Goal: Information Seeking & Learning: Find contact information

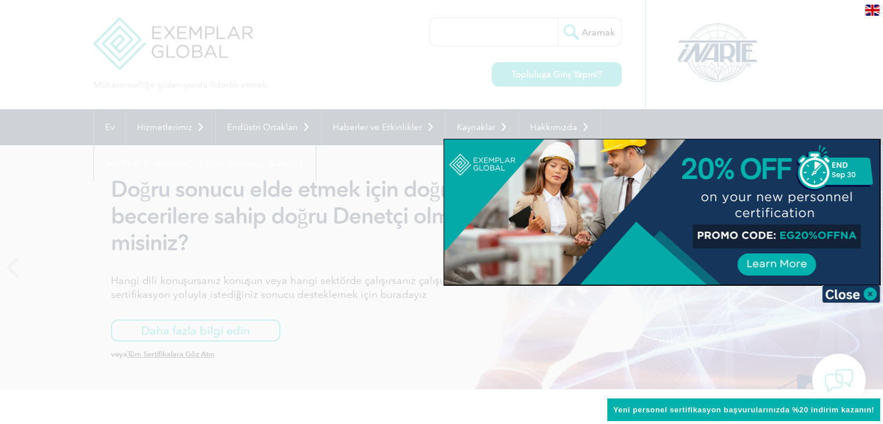
click at [389, 67] on div at bounding box center [441, 212] width 883 height 424
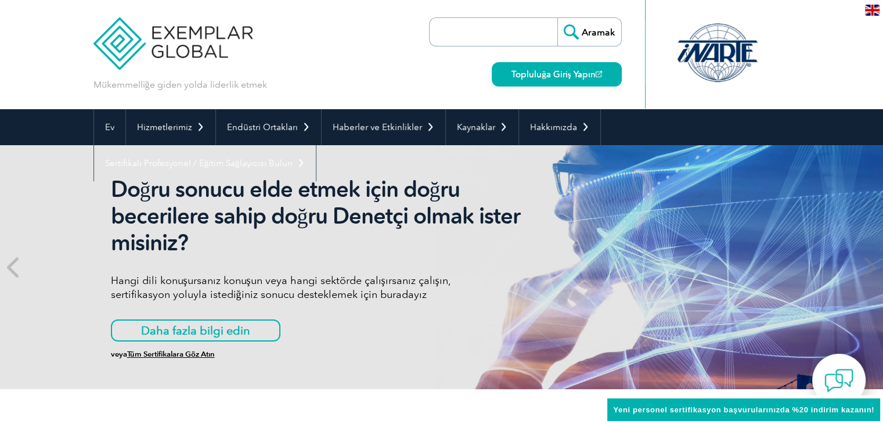
click at [389, 67] on div "Mükemmelliğe giden yolda liderlik etmek Aramak Topluluğa Giriş Yapın ▼" at bounding box center [441, 54] width 697 height 109
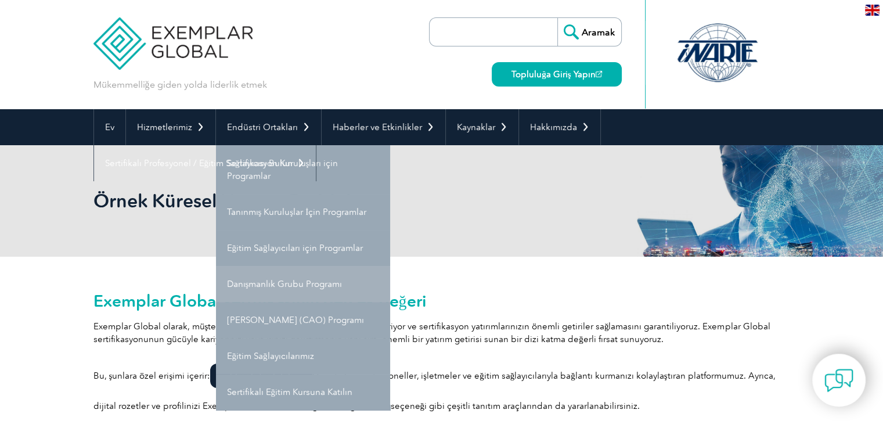
click at [309, 282] on font "Danışmanlık Grubu Programı" at bounding box center [285, 284] width 116 height 10
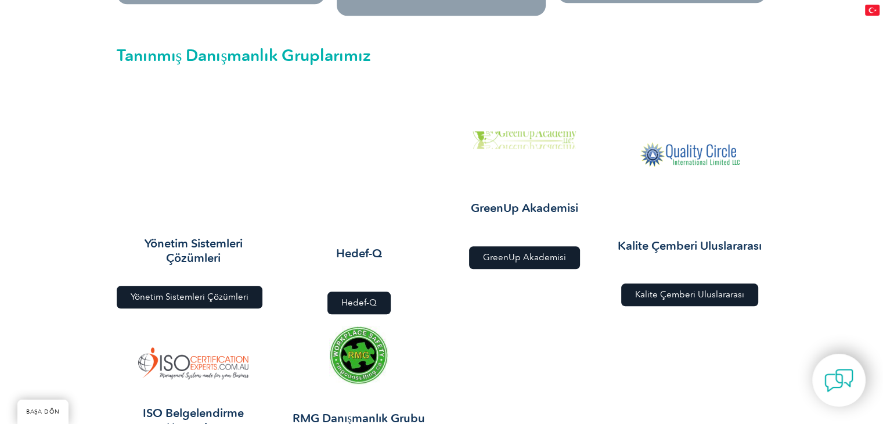
scroll to position [1336, 0]
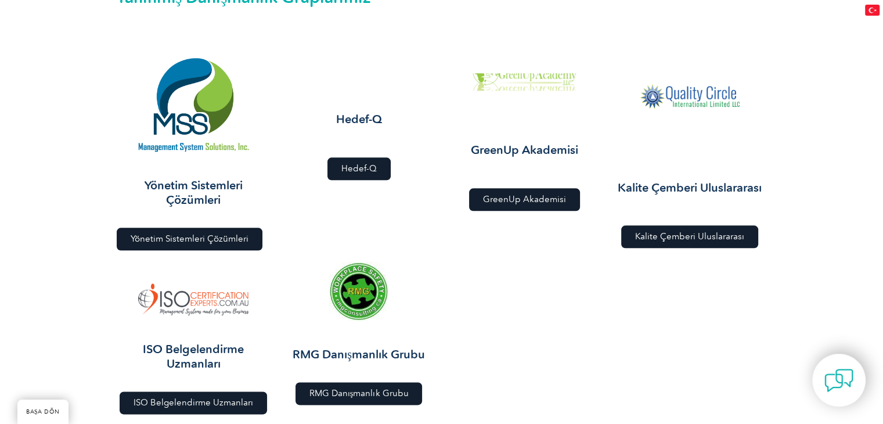
click at [184, 397] on font "ISO Belgelendirme Uzmanları" at bounding box center [194, 402] width 120 height 10
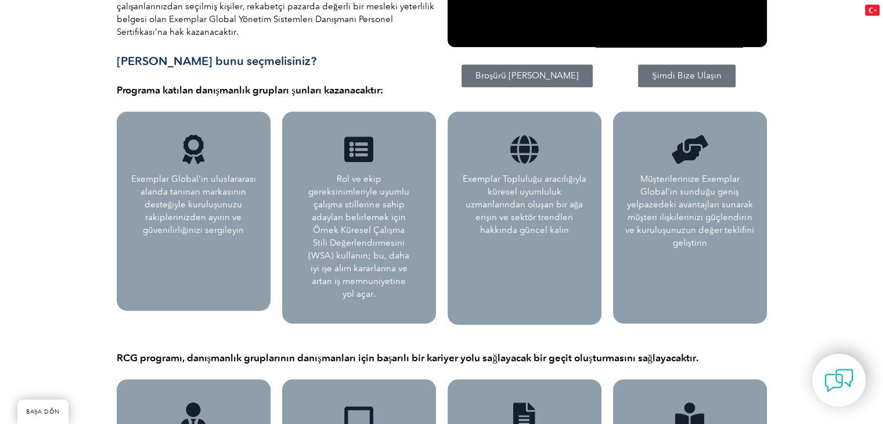
scroll to position [0, 0]
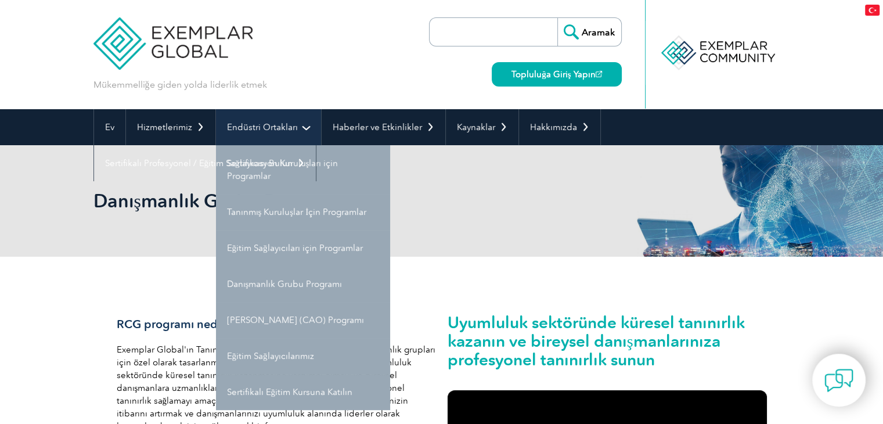
click at [285, 127] on font "Endüstri Ortakları" at bounding box center [262, 127] width 71 height 10
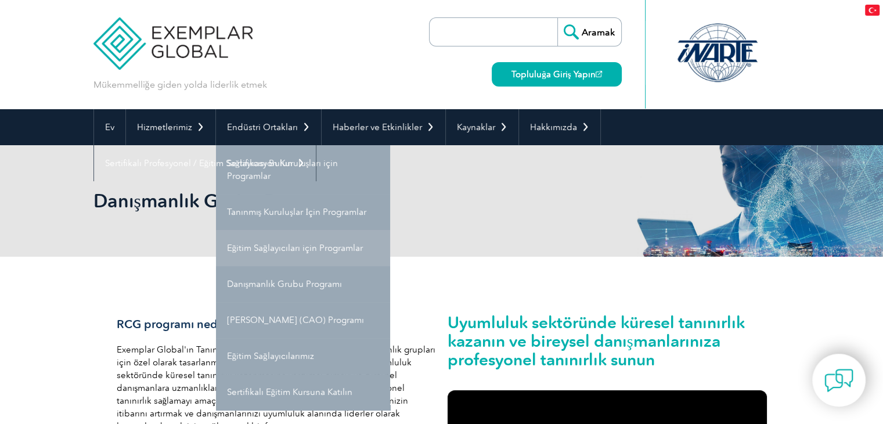
click at [298, 247] on font "Eğitim Sağlayıcıları için Programlar" at bounding box center [295, 248] width 136 height 10
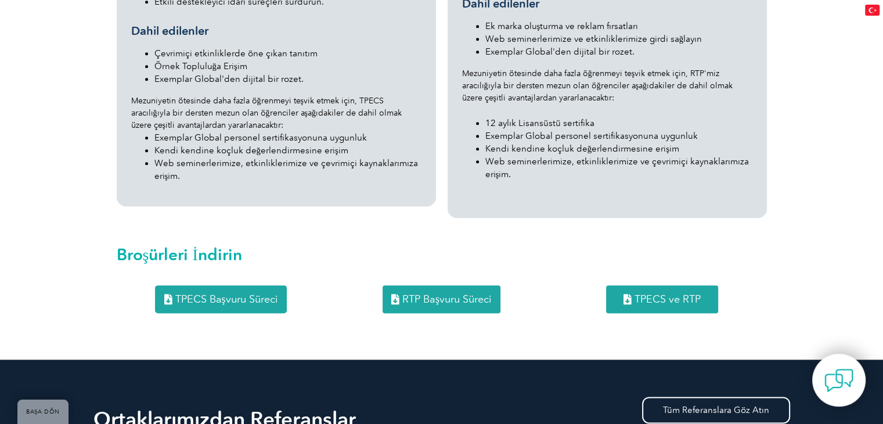
scroll to position [1614, 0]
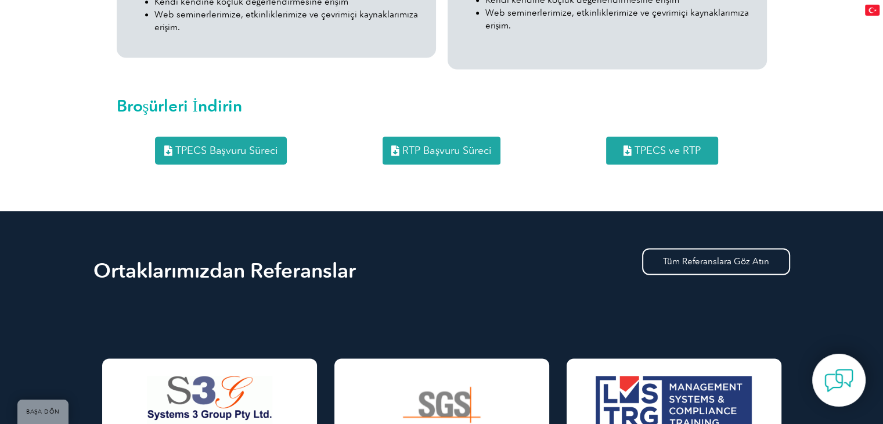
click at [456, 144] on font "RTP Başvuru Süreci" at bounding box center [446, 150] width 89 height 13
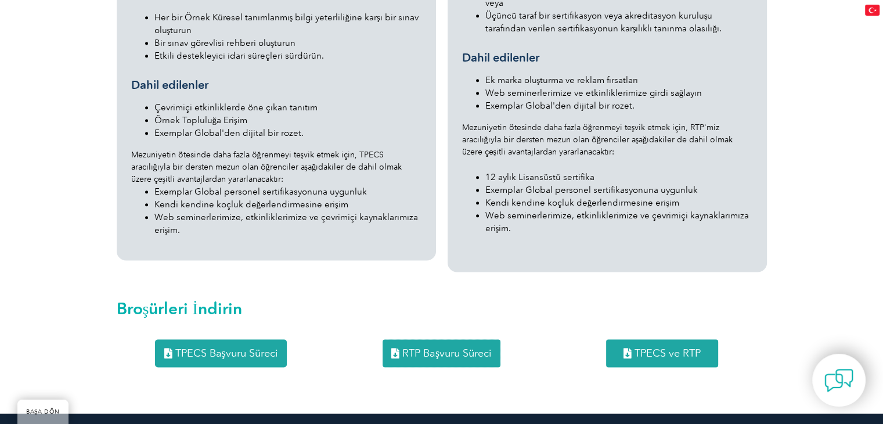
scroll to position [1556, 0]
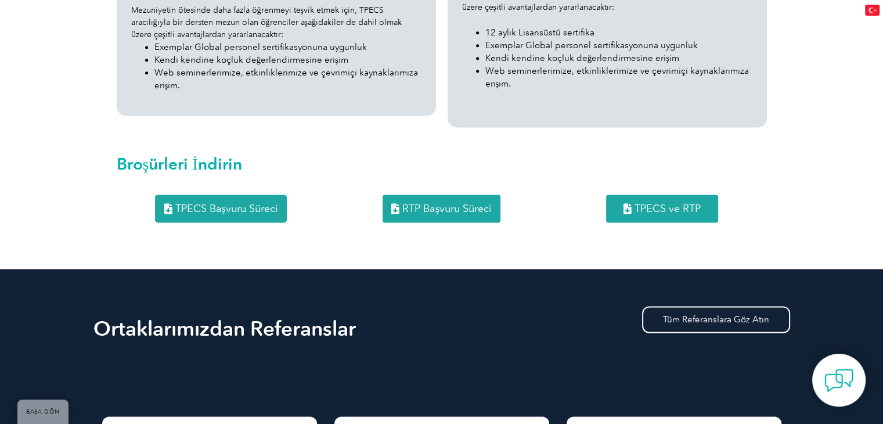
click at [213, 202] on font "TPECS Başvuru Süreci" at bounding box center [226, 208] width 103 height 13
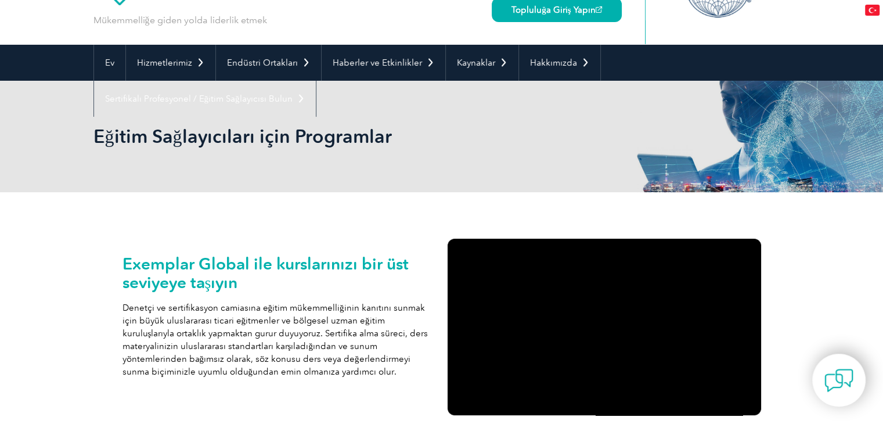
scroll to position [0, 0]
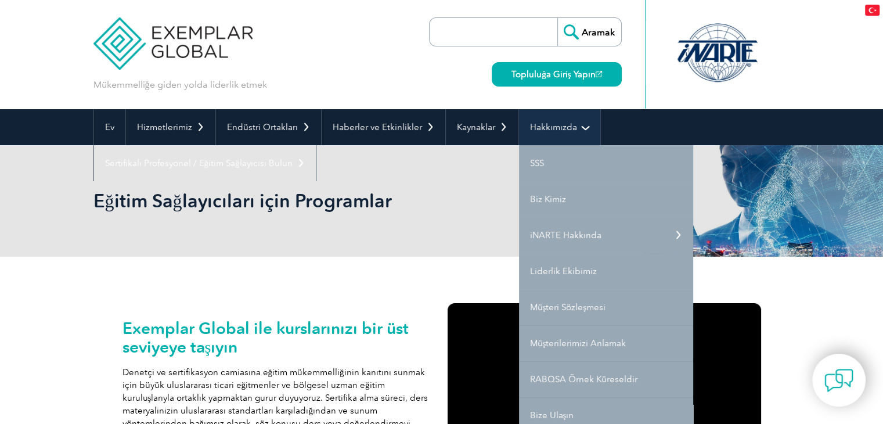
click at [544, 126] on font "Hakkımızda" at bounding box center [553, 127] width 47 height 10
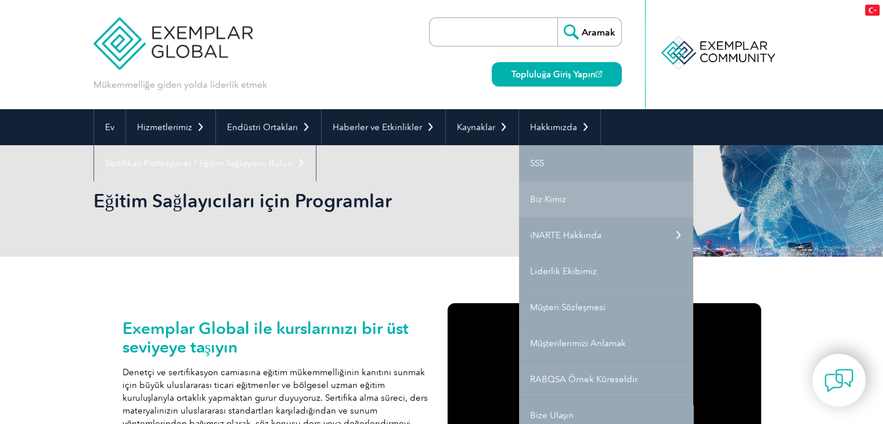
click at [537, 200] on font "Biz Kimiz" at bounding box center [548, 199] width 36 height 10
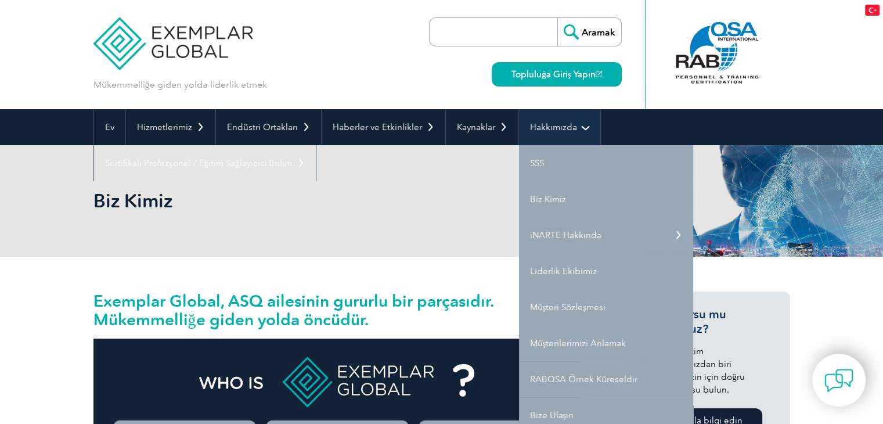
click at [531, 127] on font "Hakkımızda" at bounding box center [553, 127] width 47 height 10
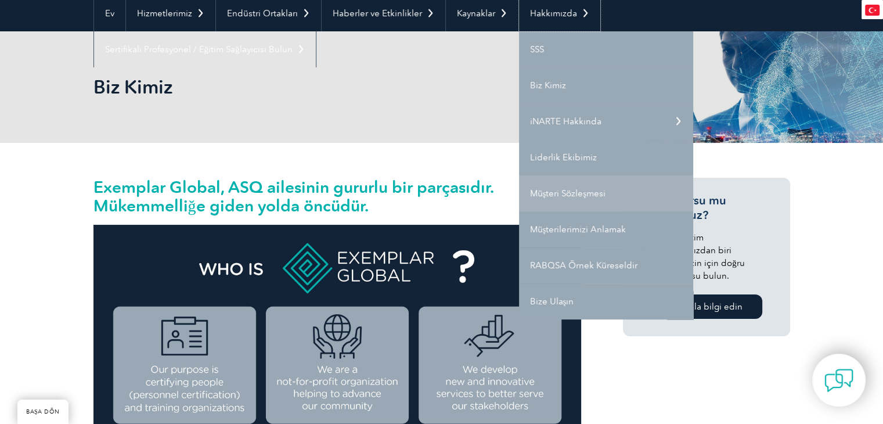
scroll to position [116, 0]
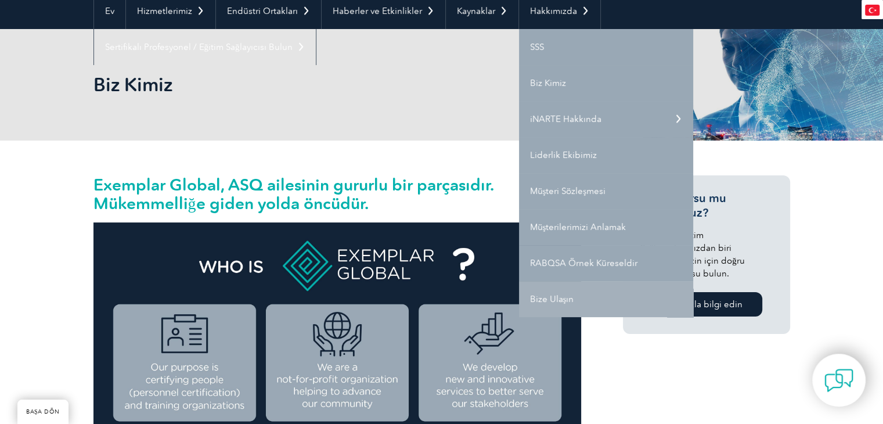
click at [552, 300] on font "Bize Ulaşın" at bounding box center [552, 299] width 44 height 10
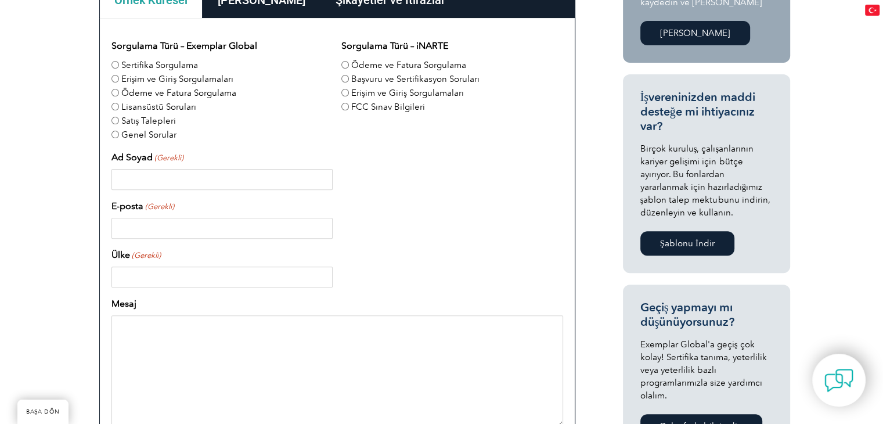
scroll to position [278, 0]
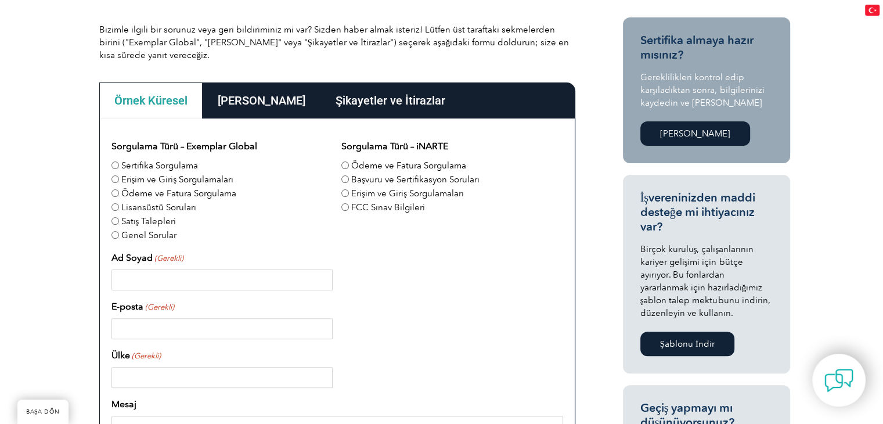
click at [251, 98] on font "[PERSON_NAME]" at bounding box center [262, 100] width 88 height 14
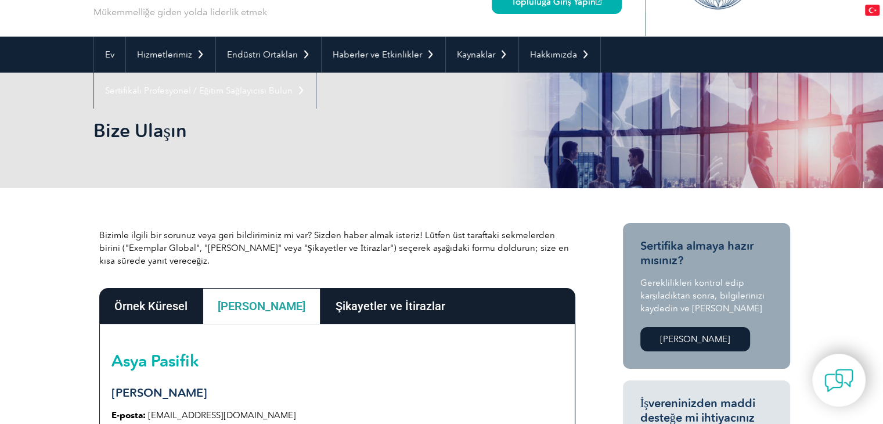
scroll to position [0, 0]
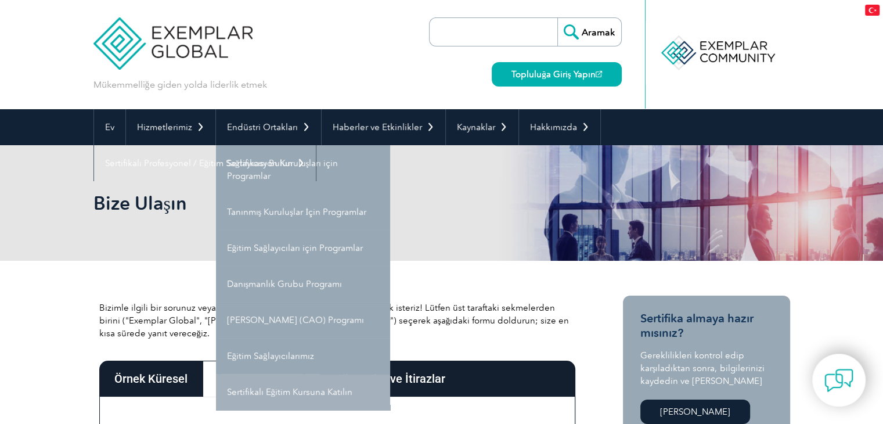
click at [329, 394] on font "Sertifikalı Eğitim Kursuna Katılın" at bounding box center [290, 392] width 126 height 10
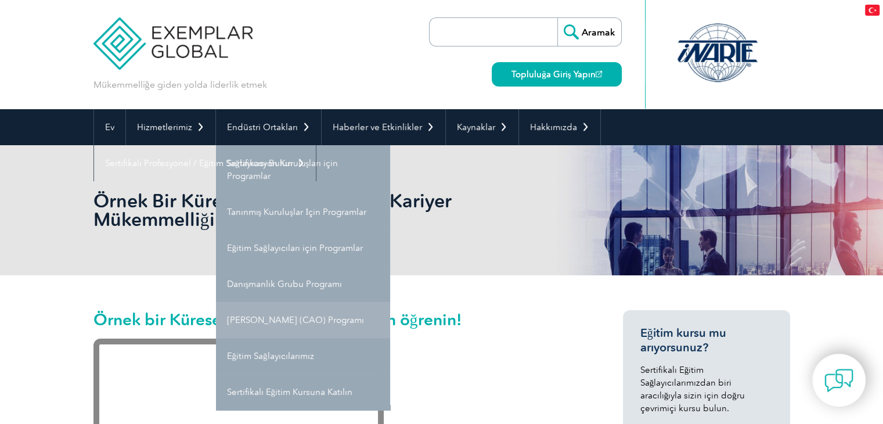
click at [314, 319] on font "Sertifika Eklenti (CAO) Programı" at bounding box center [295, 320] width 137 height 10
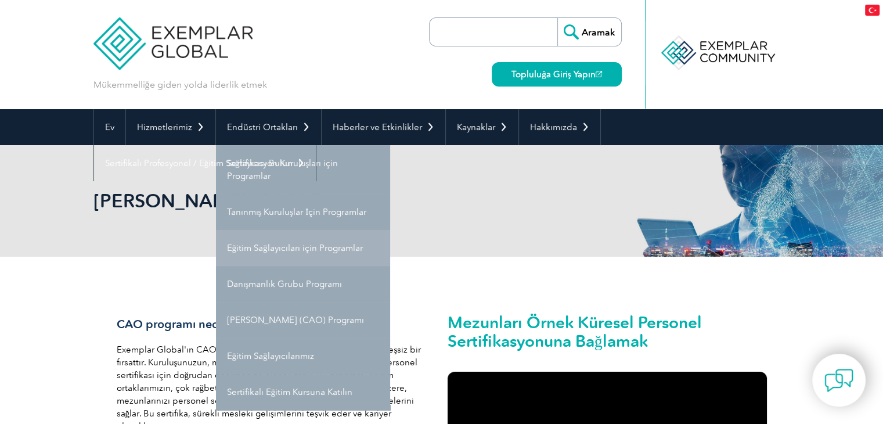
click at [302, 251] on font "Eğitim Sağlayıcıları için Programlar" at bounding box center [295, 248] width 136 height 10
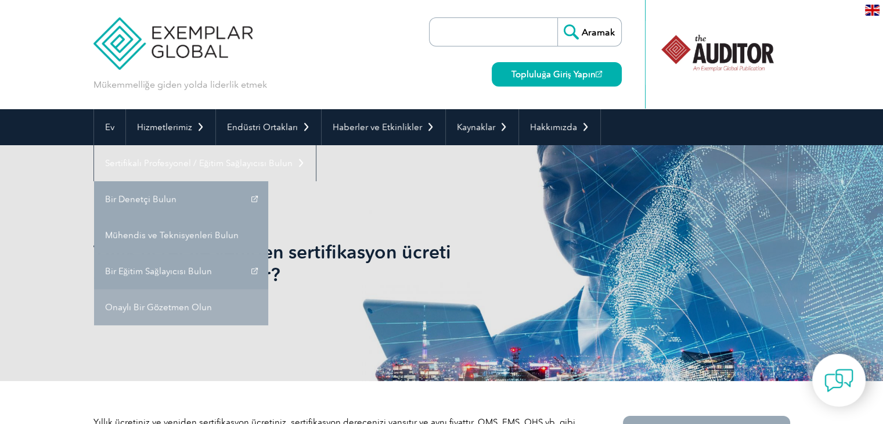
click at [175, 307] on font "Onaylı Bir Gözetmen Olun" at bounding box center [158, 307] width 107 height 10
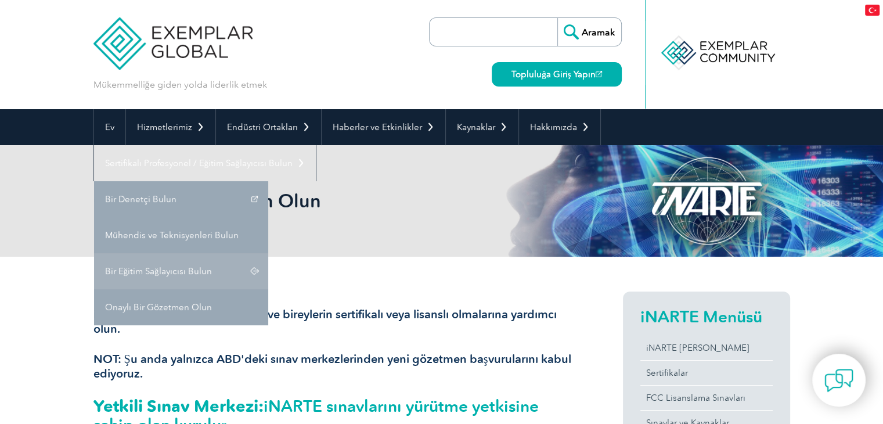
click at [149, 272] on font "Bir Eğitim Sağlayıcısı Bulun" at bounding box center [158, 271] width 107 height 10
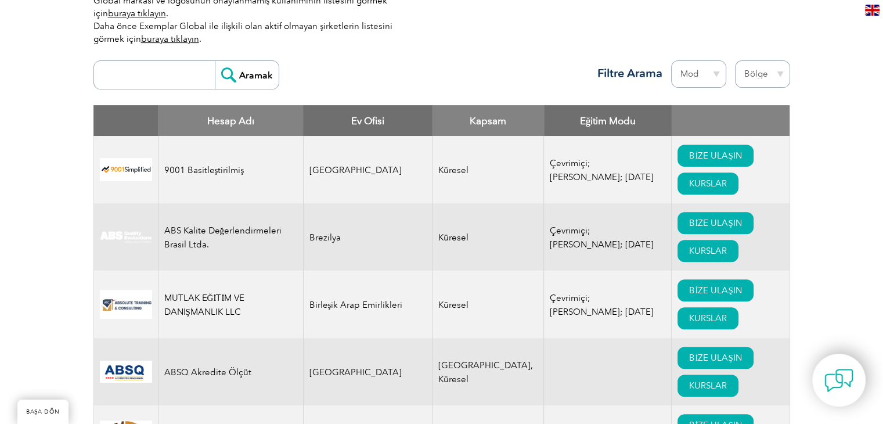
scroll to position [406, 0]
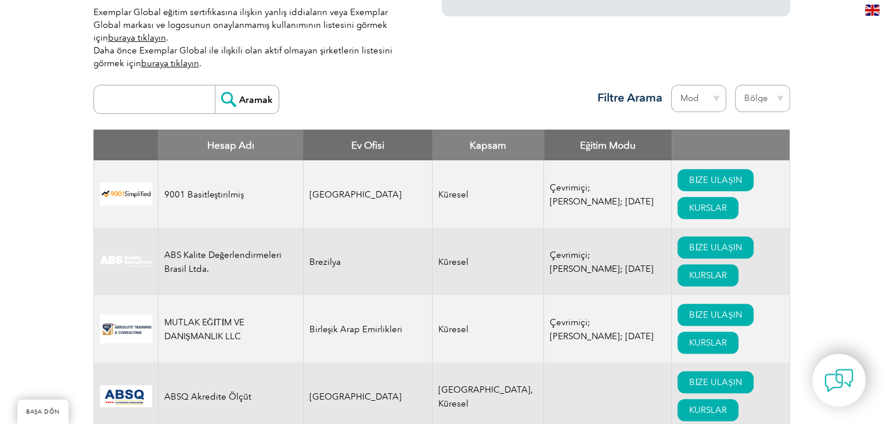
click at [764, 89] on select "Bölge Avustralya Bahreyn Bangladeş Brezilya Kanada Kolombiya Dominik Cumhuriyet…" at bounding box center [762, 98] width 55 height 27
select select "Turkey"
click at [735, 85] on select "Bölge Avustralya Bahreyn Bangladeş Brezilya Kanada Kolombiya Dominik Cumhuriyet…" at bounding box center [762, 98] width 55 height 27
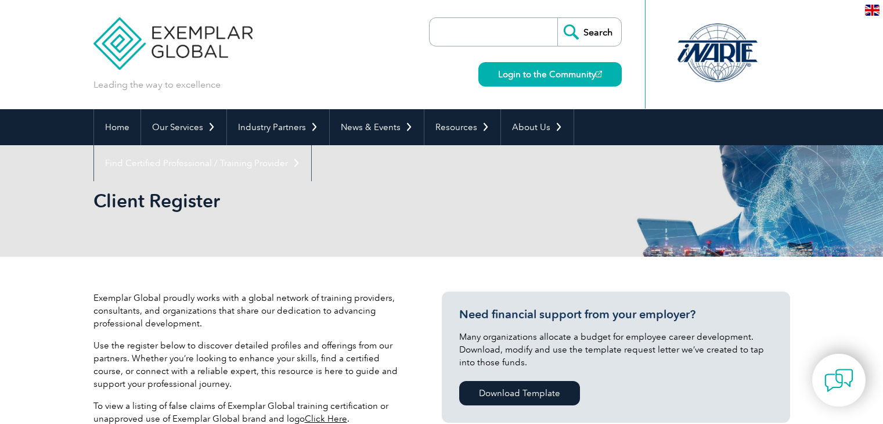
select select "[GEOGRAPHIC_DATA]"
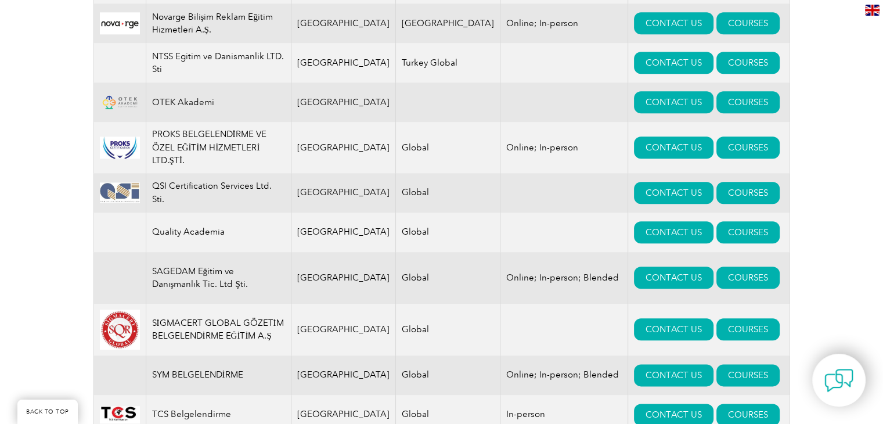
scroll to position [1238, 0]
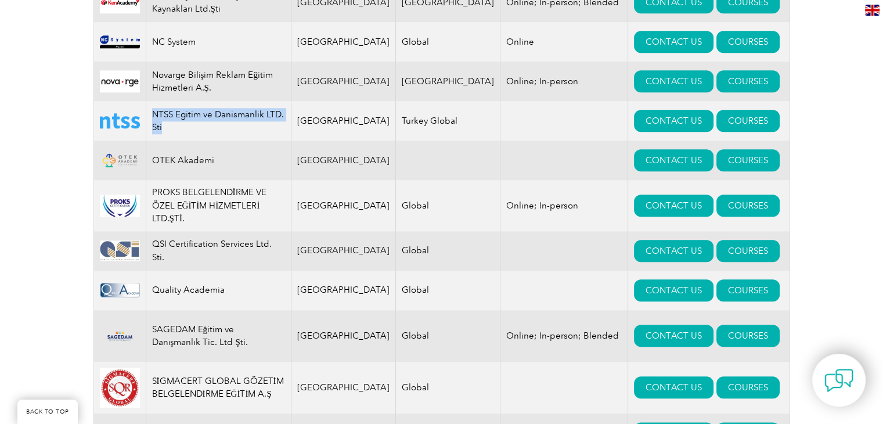
drag, startPoint x: 153, startPoint y: 96, endPoint x: 202, endPoint y: 100, distance: 49.0
click at [216, 107] on td "NTSS Egitim ve Danismanlik LTD. Sti" at bounding box center [218, 120] width 145 height 39
copy td "NTSS Egitim ve Danismanlik LTD. Sti"
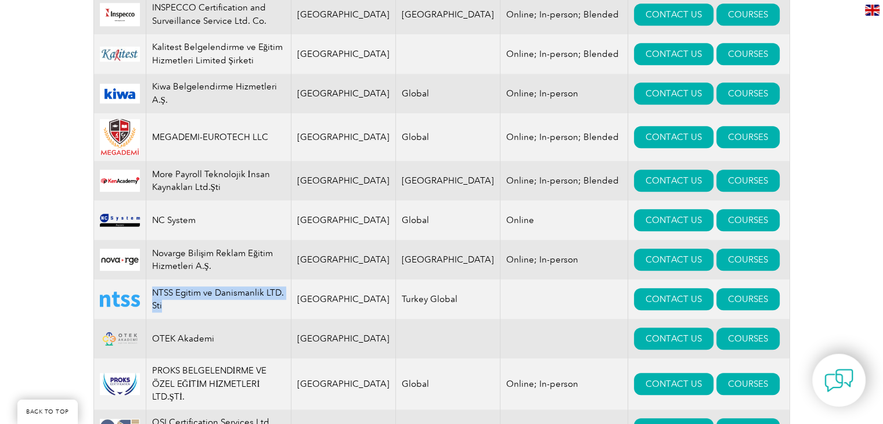
scroll to position [1064, 0]
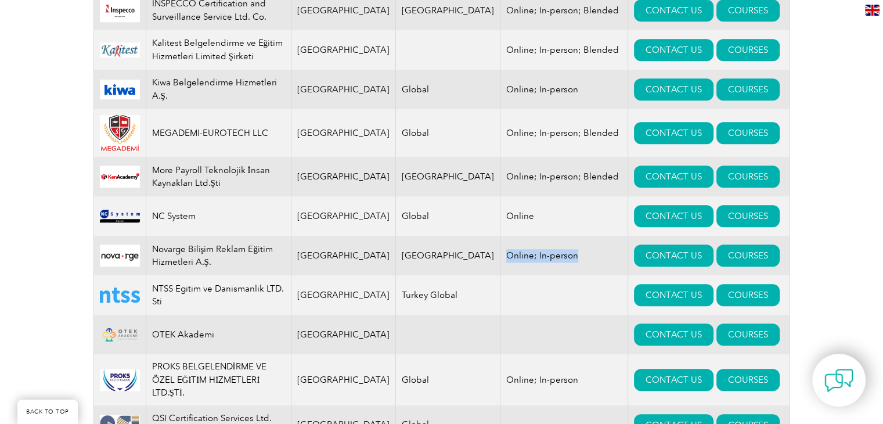
drag, startPoint x: 473, startPoint y: 238, endPoint x: 542, endPoint y: 235, distance: 69.1
click at [542, 236] on td "Online; In-person" at bounding box center [565, 255] width 128 height 39
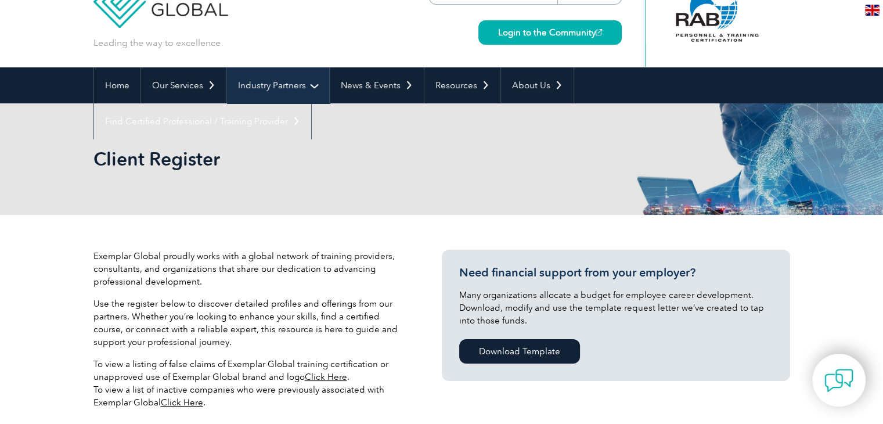
scroll to position [0, 0]
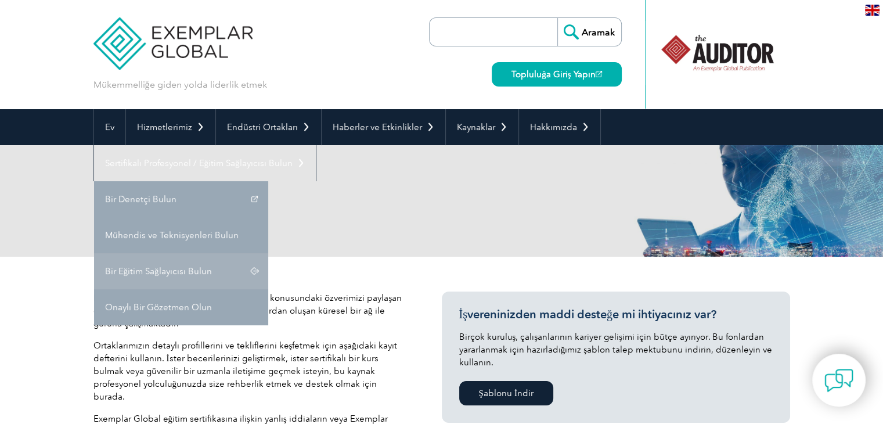
click at [123, 268] on font "Bir Eğitim Sağlayıcısı Bulun" at bounding box center [158, 271] width 107 height 10
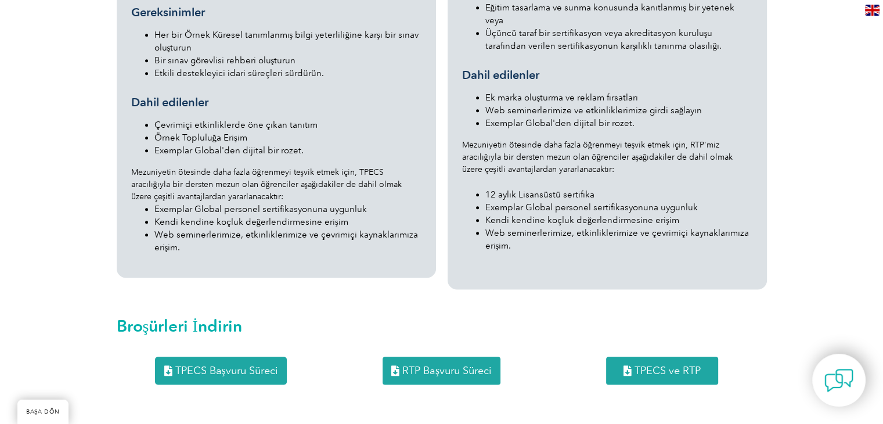
scroll to position [1510, 0]
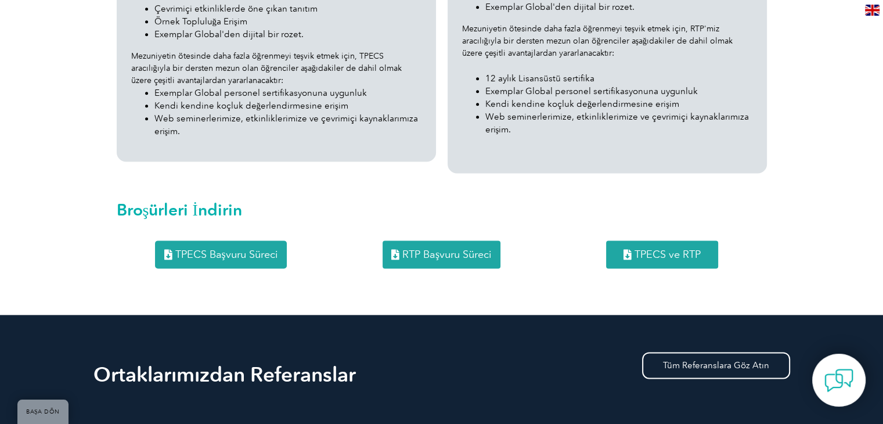
click at [251, 248] on font "TPECS Başvuru Süreci" at bounding box center [226, 254] width 103 height 13
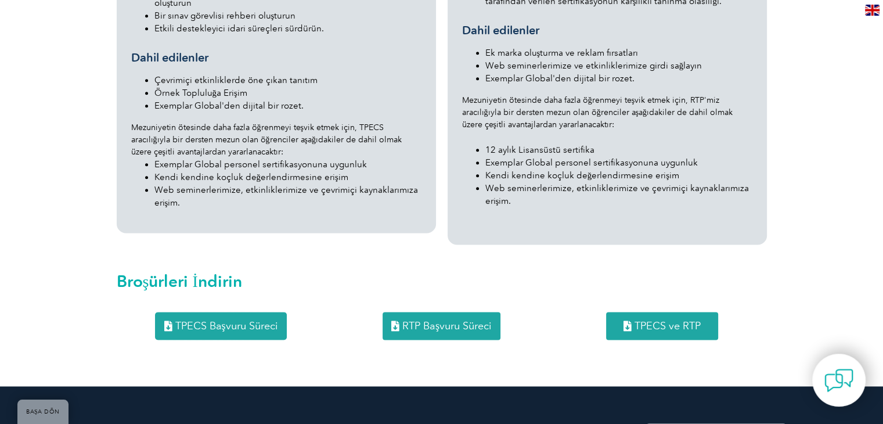
scroll to position [1278, 0]
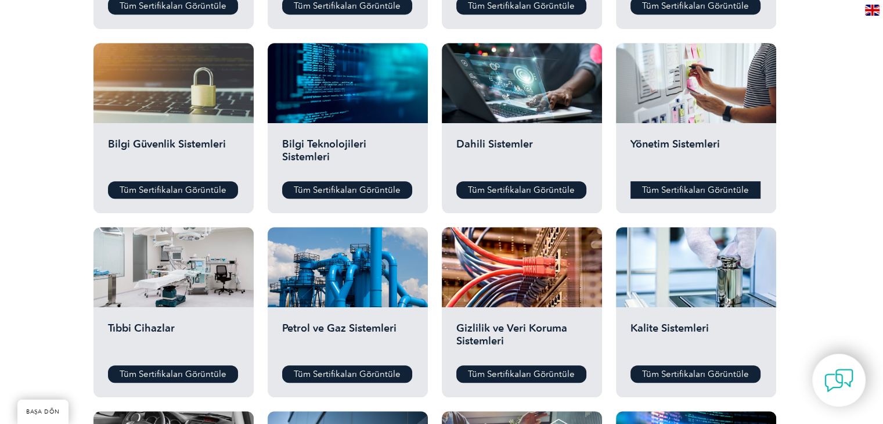
scroll to position [581, 0]
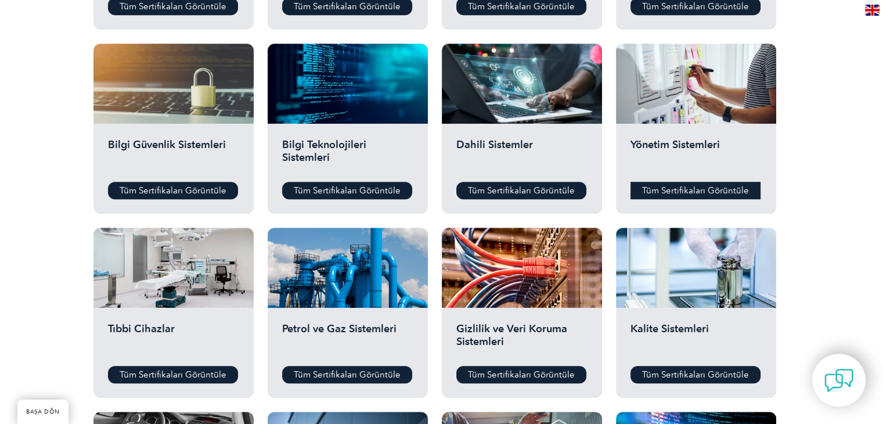
click at [700, 193] on font "Tüm Sertifikaları Görüntüle" at bounding box center [695, 190] width 107 height 10
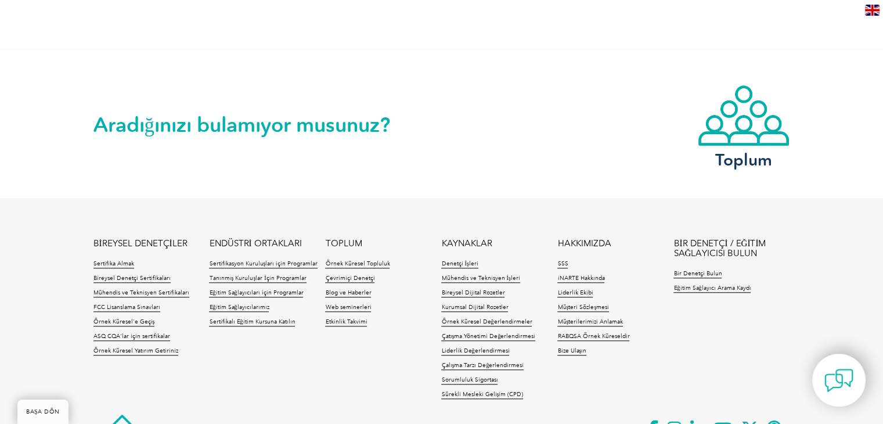
scroll to position [1090, 0]
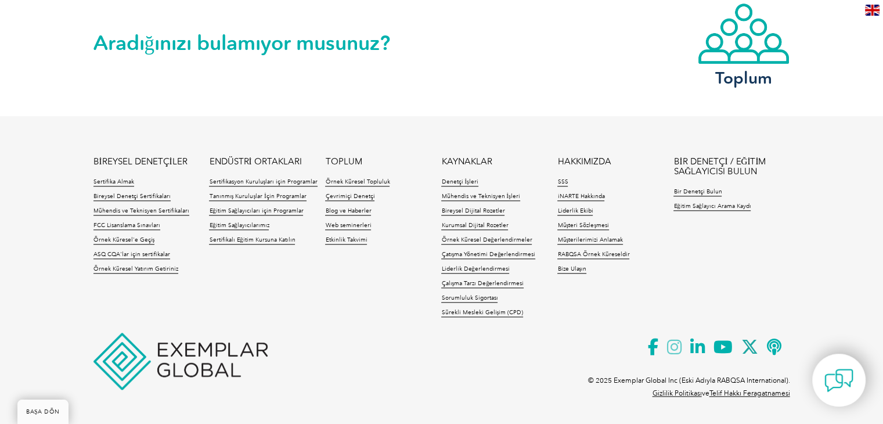
click at [672, 349] on icon at bounding box center [678, 347] width 23 height 28
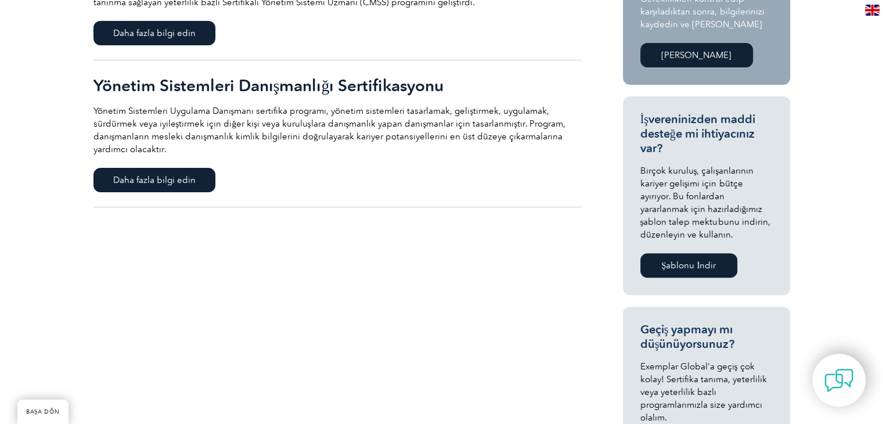
scroll to position [335, 0]
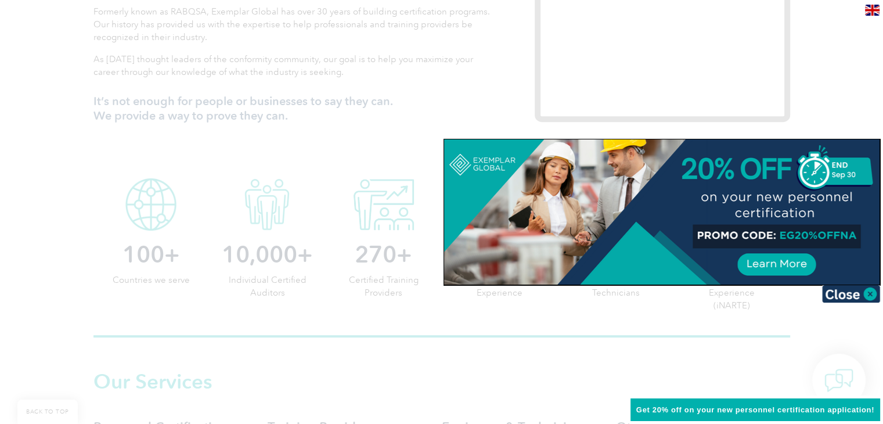
scroll to position [755, 0]
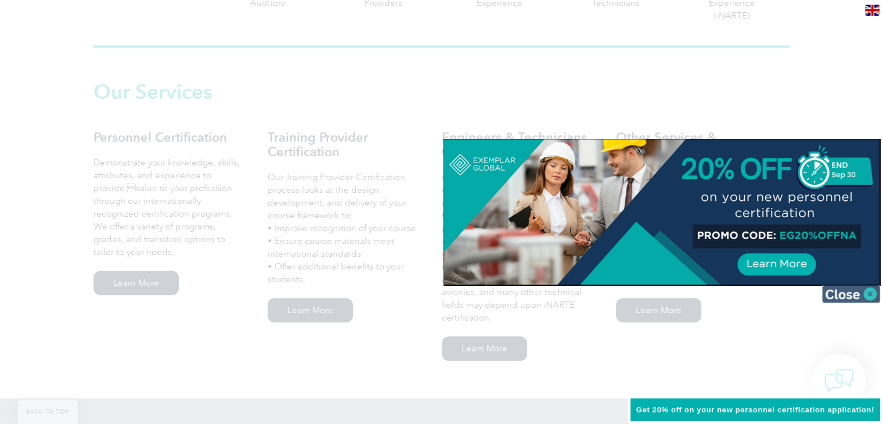
click at [868, 291] on img at bounding box center [851, 293] width 58 height 17
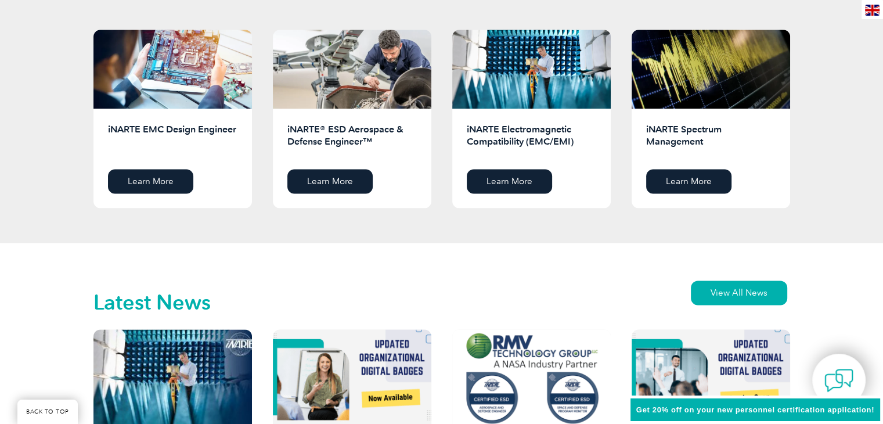
scroll to position [1800, 0]
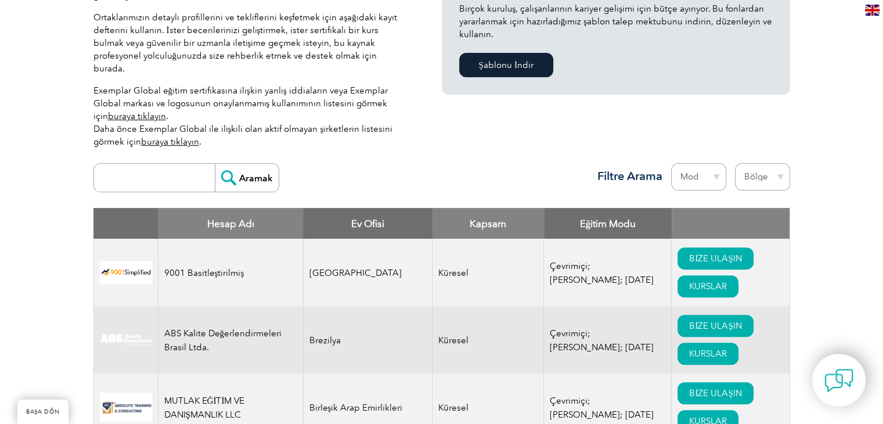
scroll to position [348, 0]
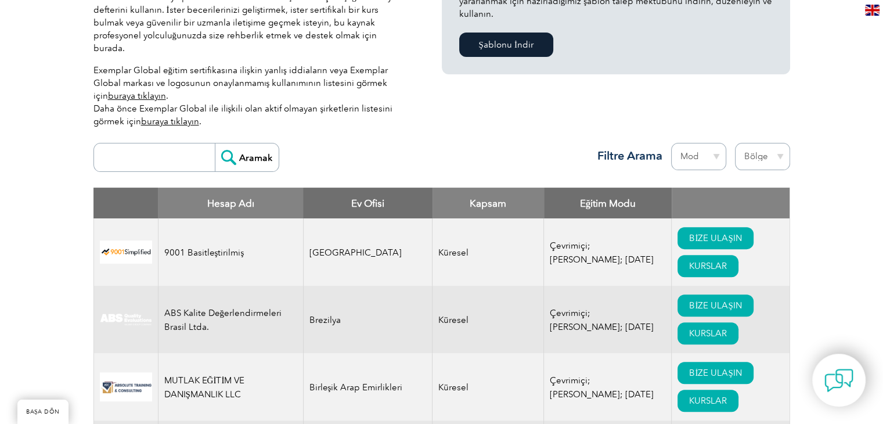
click at [765, 145] on select "Bölge [GEOGRAPHIC_DATA] [GEOGRAPHIC_DATA] [GEOGRAPHIC_DATA] [GEOGRAPHIC_DATA] […" at bounding box center [762, 156] width 55 height 27
select select "[GEOGRAPHIC_DATA]"
click at [735, 143] on select "Bölge [GEOGRAPHIC_DATA] [GEOGRAPHIC_DATA] [GEOGRAPHIC_DATA] [GEOGRAPHIC_DATA] […" at bounding box center [762, 156] width 55 height 27
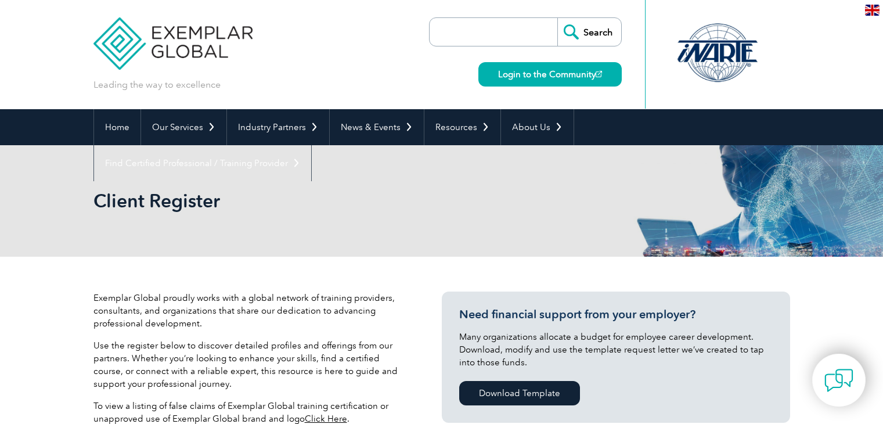
select select "[GEOGRAPHIC_DATA]"
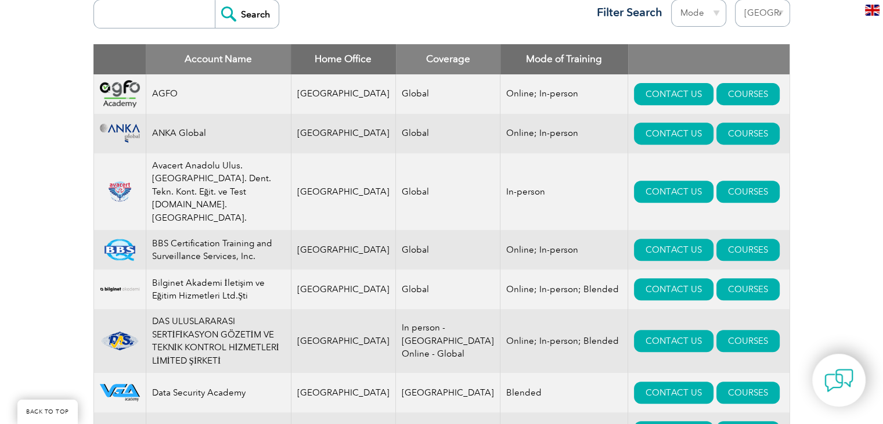
scroll to position [541, 0]
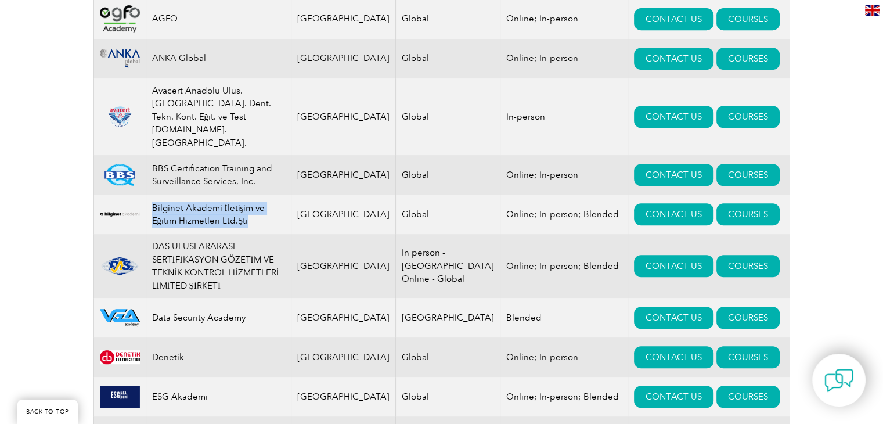
drag, startPoint x: 154, startPoint y: 182, endPoint x: 259, endPoint y: 193, distance: 105.7
click at [259, 195] on td "Bilginet Akademi İletişim ve Eğitim Hizmetleri Ltd.Şti" at bounding box center [218, 214] width 145 height 39
copy td "Bilginet Akademi İletişim ve Eğitim Hizmetleri Ltd.Şti"
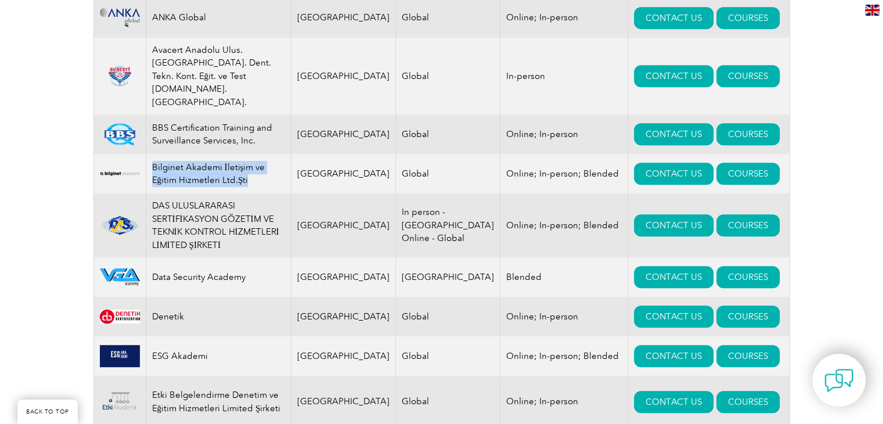
scroll to position [599, 0]
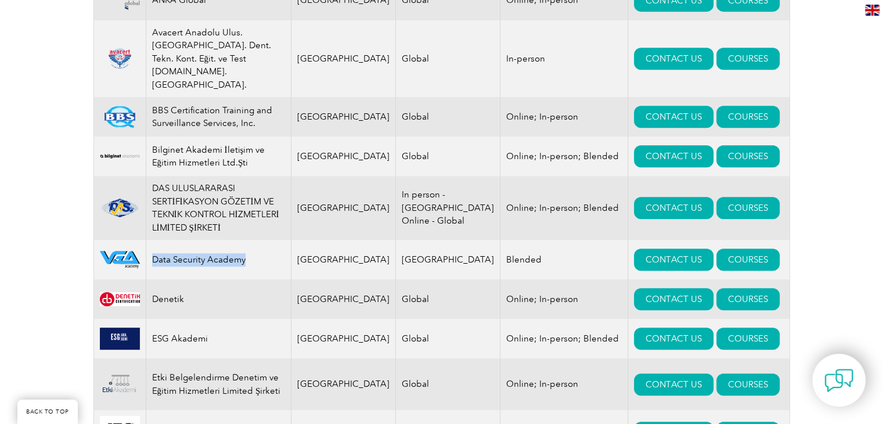
drag, startPoint x: 152, startPoint y: 233, endPoint x: 251, endPoint y: 235, distance: 99.9
click at [251, 240] on td "Data Security Academy" at bounding box center [218, 259] width 145 height 39
copy td "Data Security Academy"
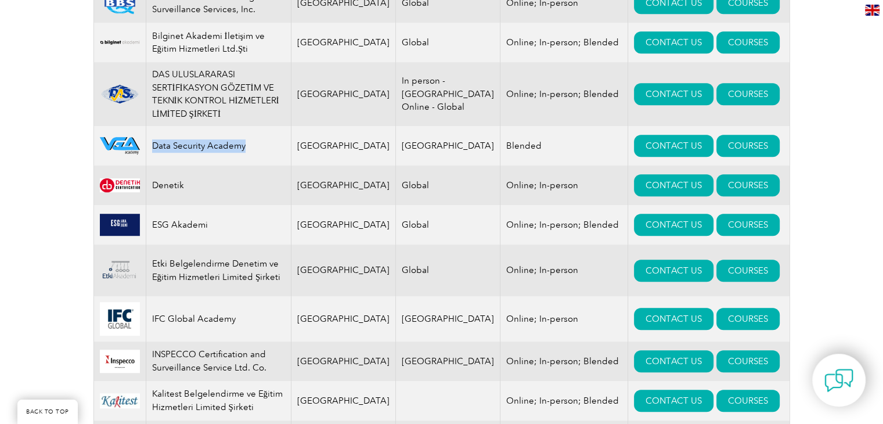
scroll to position [715, 0]
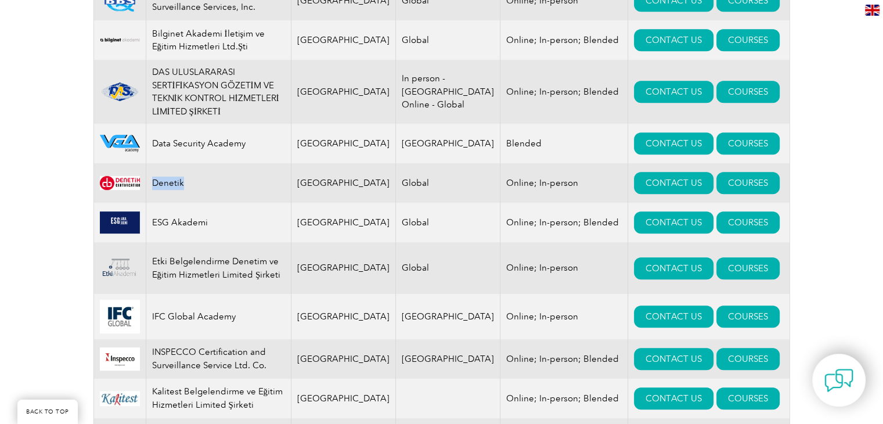
drag, startPoint x: 156, startPoint y: 157, endPoint x: 196, endPoint y: 156, distance: 40.7
click at [196, 163] on td "Denetik" at bounding box center [218, 182] width 145 height 39
copy td "Denetik"
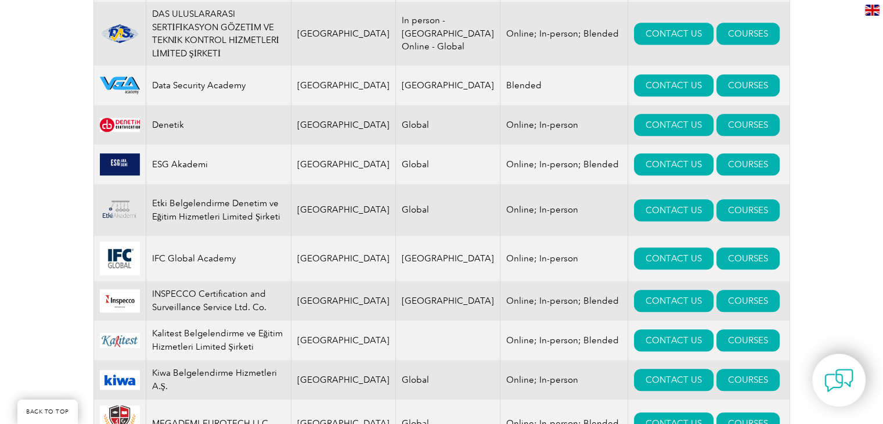
click at [156, 184] on td "Etki Belgelendirme Denetim ve Eğitim Hizmetleri Limited Şirketi" at bounding box center [218, 210] width 145 height 52
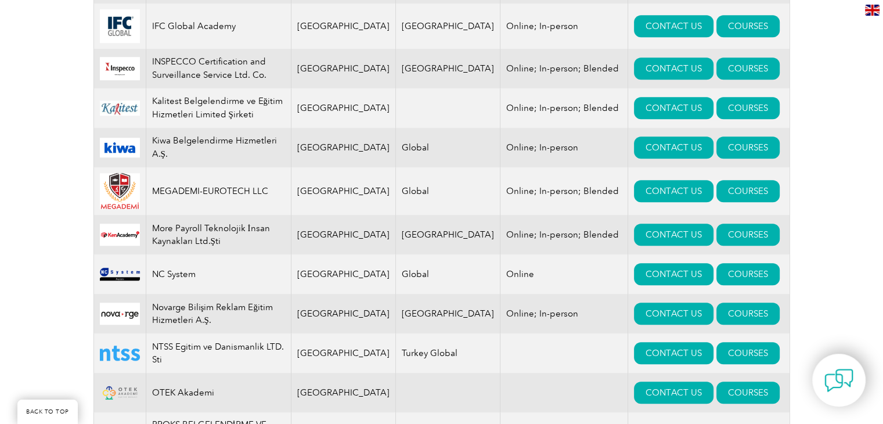
scroll to position [1006, 0]
drag, startPoint x: 158, startPoint y: 254, endPoint x: 206, endPoint y: 264, distance: 49.2
click at [206, 264] on td "NC System" at bounding box center [218, 273] width 145 height 39
copy td "NC System"
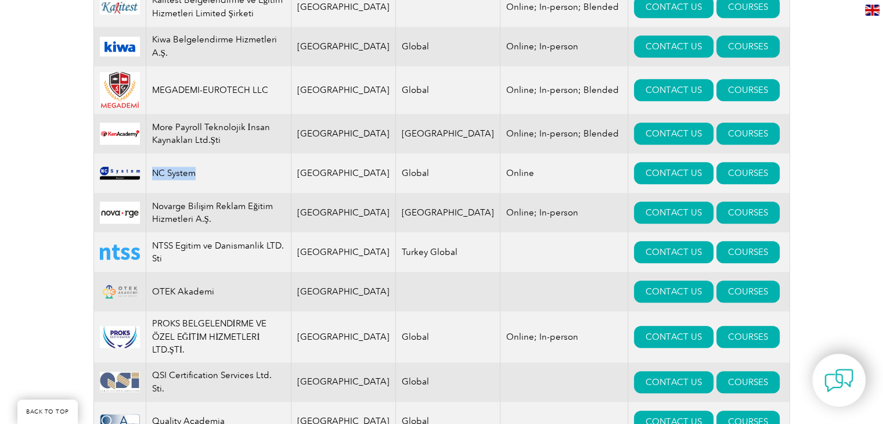
scroll to position [1122, 0]
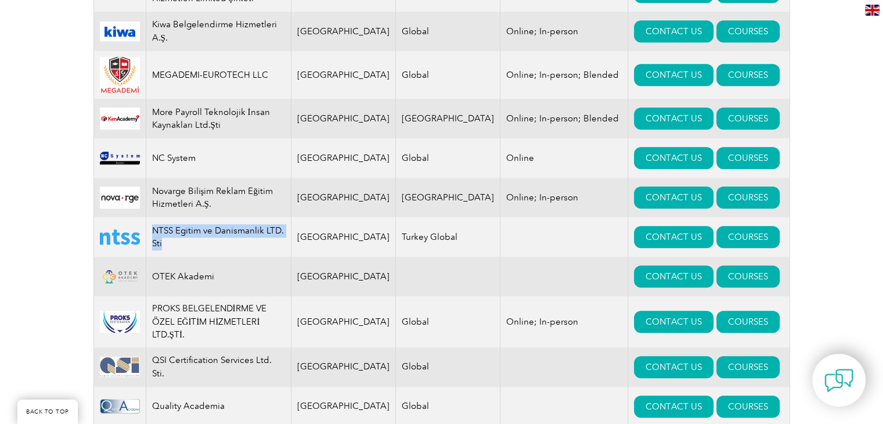
drag, startPoint x: 153, startPoint y: 213, endPoint x: 192, endPoint y: 231, distance: 43.1
click at [192, 231] on td "NTSS Egitim ve Danismanlik LTD. Sti" at bounding box center [218, 236] width 145 height 39
copy td "NTSS Egitim ve Danismanlik LTD. Sti"
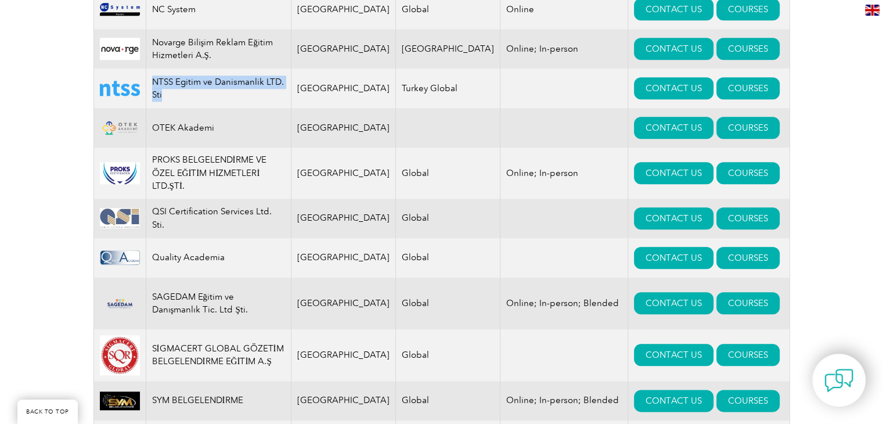
scroll to position [1296, 0]
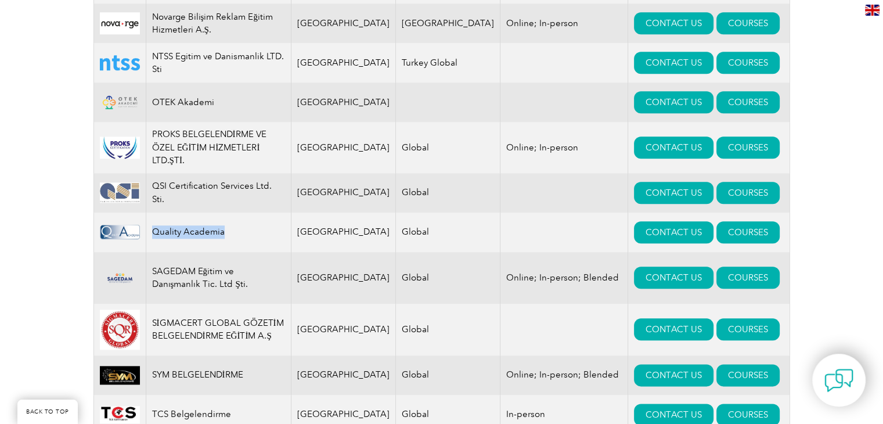
drag, startPoint x: 154, startPoint y: 214, endPoint x: 236, endPoint y: 228, distance: 83.5
click at [236, 228] on td "Quality Academia" at bounding box center [218, 232] width 145 height 39
copy td "Quality Academia"
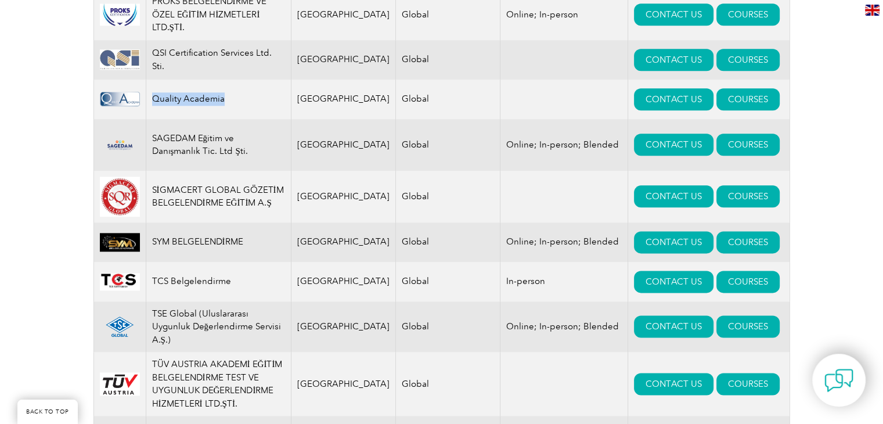
scroll to position [1412, 0]
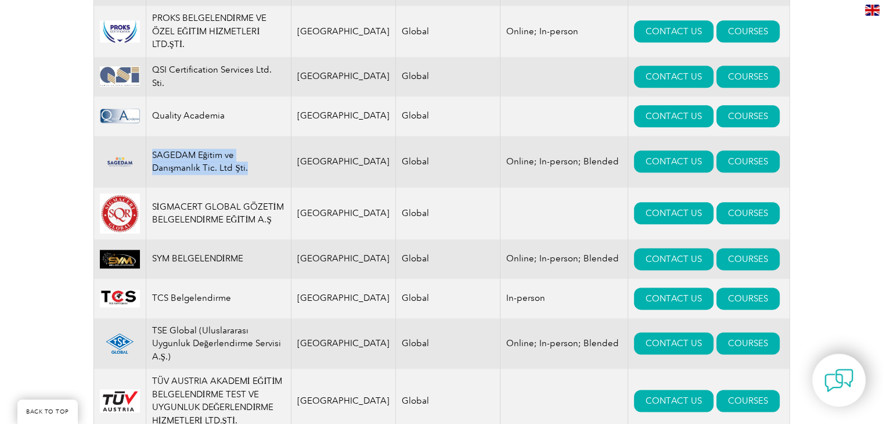
drag, startPoint x: 153, startPoint y: 142, endPoint x: 225, endPoint y: 156, distance: 72.8
click at [225, 156] on td "SAGEDAM Eğitim ve Danışmanlık Tic. Ltd Şti." at bounding box center [218, 162] width 145 height 52
copy td "SAGEDAM Eğitim ve Danışmanlık Tic. Ltd Şti."
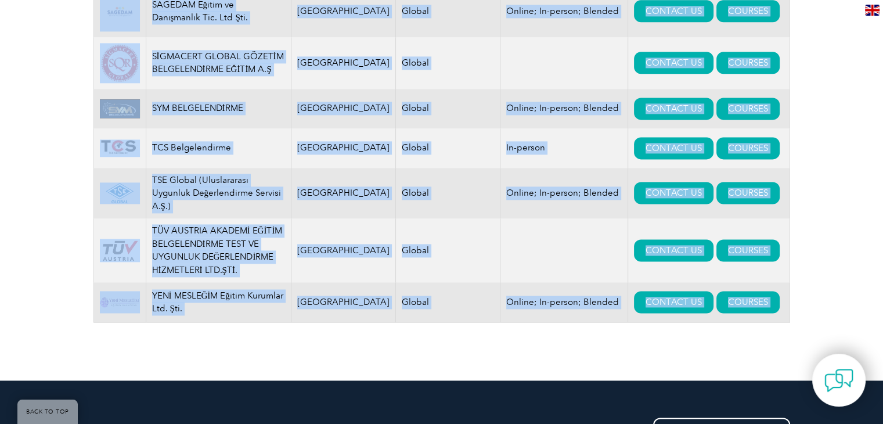
scroll to position [1566, 0]
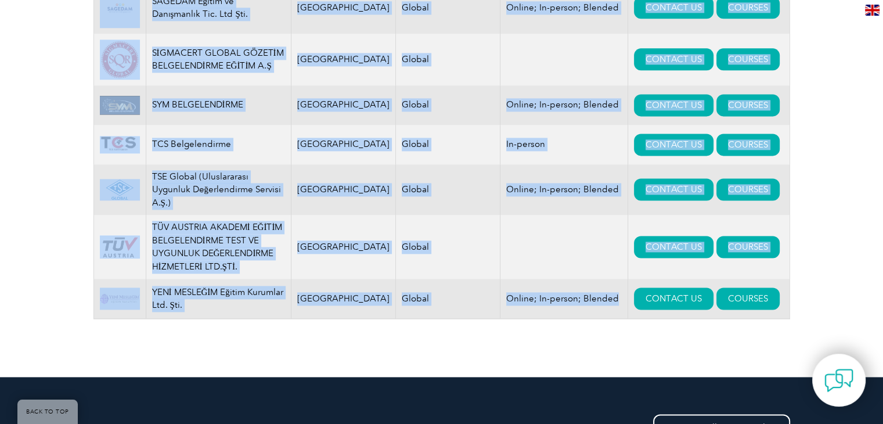
drag, startPoint x: 122, startPoint y: 215, endPoint x: 590, endPoint y: 294, distance: 474.7
copy table "Account Name Home Office Coverage Mode of Training AGFO Turkey Global Online; I…"
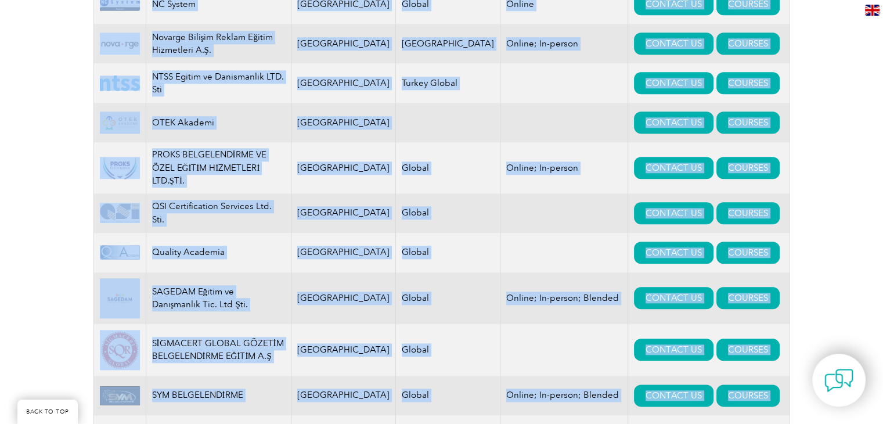
click at [504, 233] on td at bounding box center [565, 252] width 128 height 39
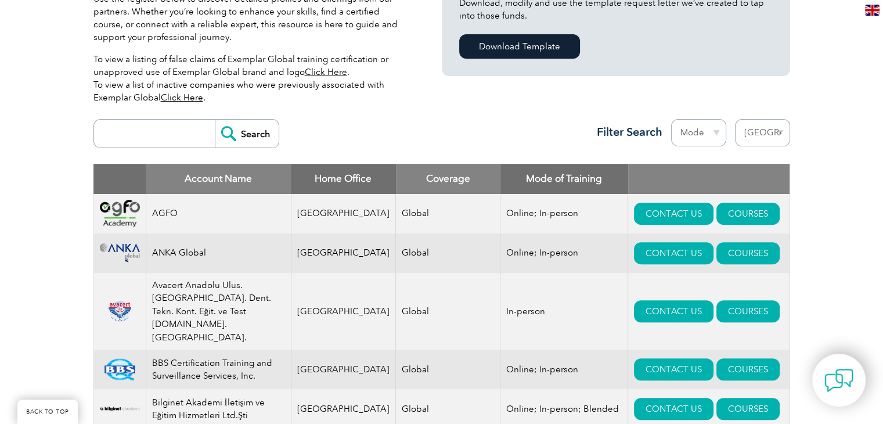
scroll to position [579, 0]
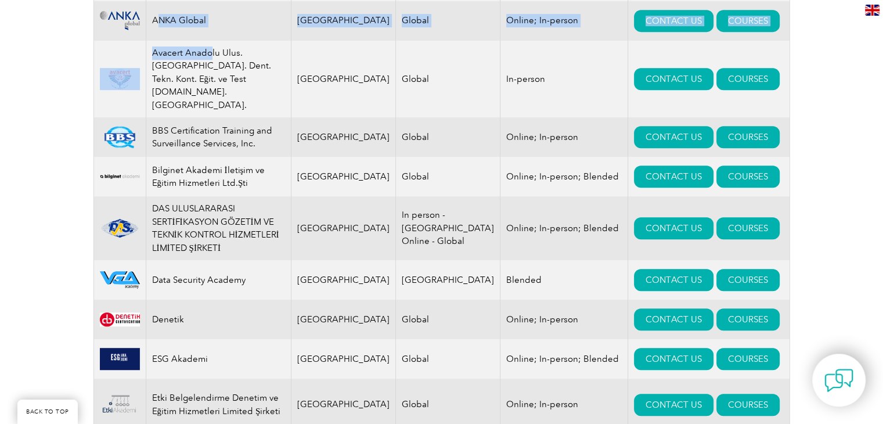
drag, startPoint x: 158, startPoint y: 17, endPoint x: 213, endPoint y: 46, distance: 62.3
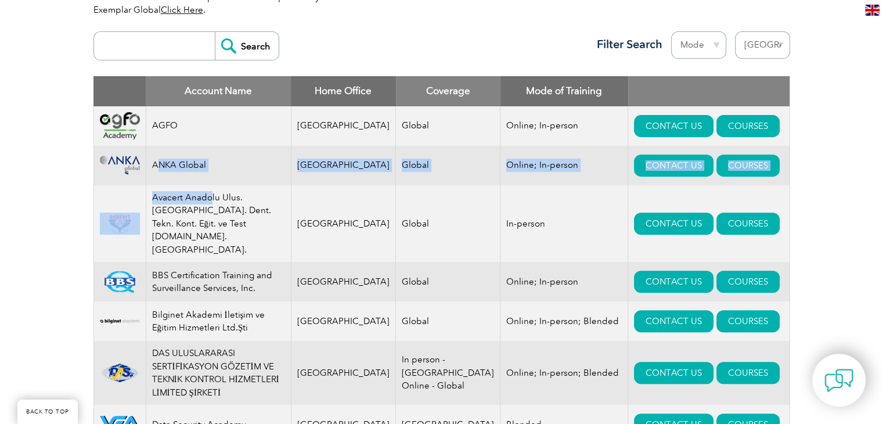
scroll to position [405, 0]
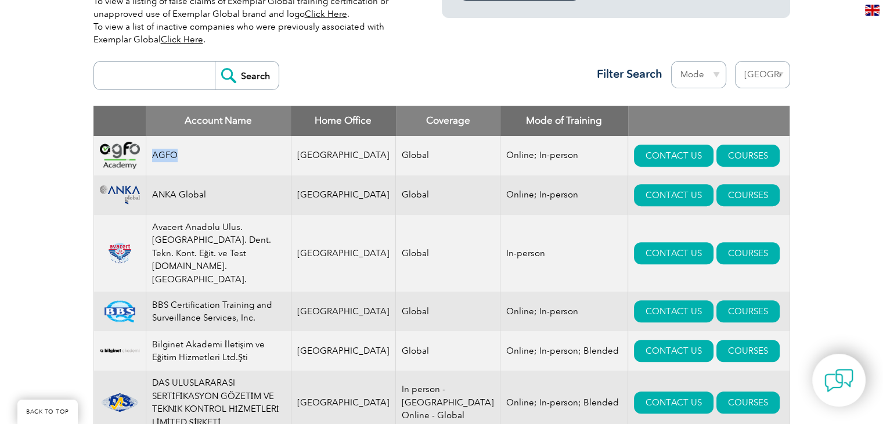
drag, startPoint x: 153, startPoint y: 151, endPoint x: 245, endPoint y: 170, distance: 93.7
click at [245, 170] on td "AGFO" at bounding box center [218, 155] width 145 height 39
click at [708, 80] on select "Mode Online In-person Blended" at bounding box center [698, 74] width 55 height 27
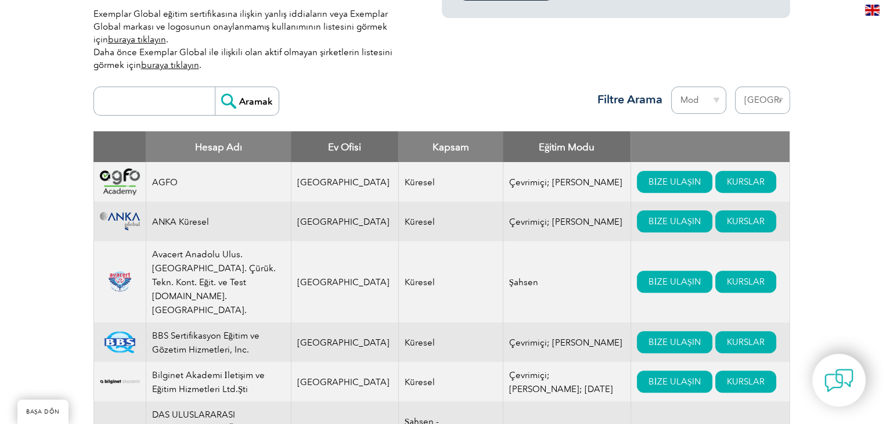
click at [711, 89] on select "Mod Çevrimiçi Şahsen Karışık" at bounding box center [698, 100] width 55 height 27
click at [398, 322] on td "Küresel" at bounding box center [450, 341] width 105 height 39
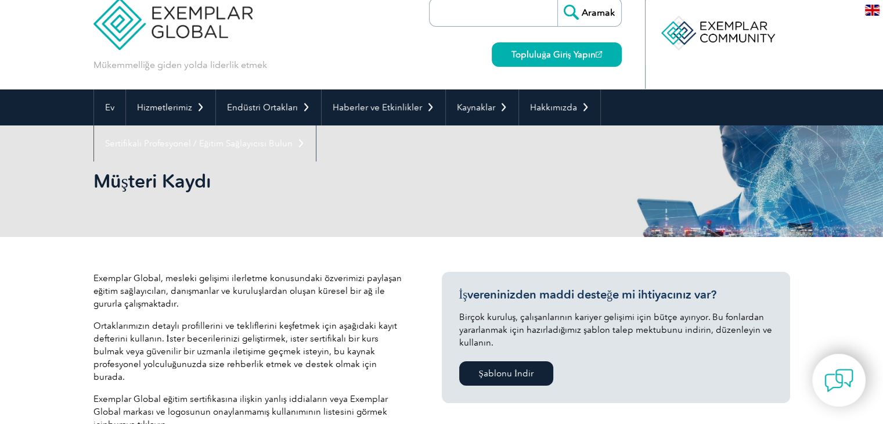
scroll to position [0, 0]
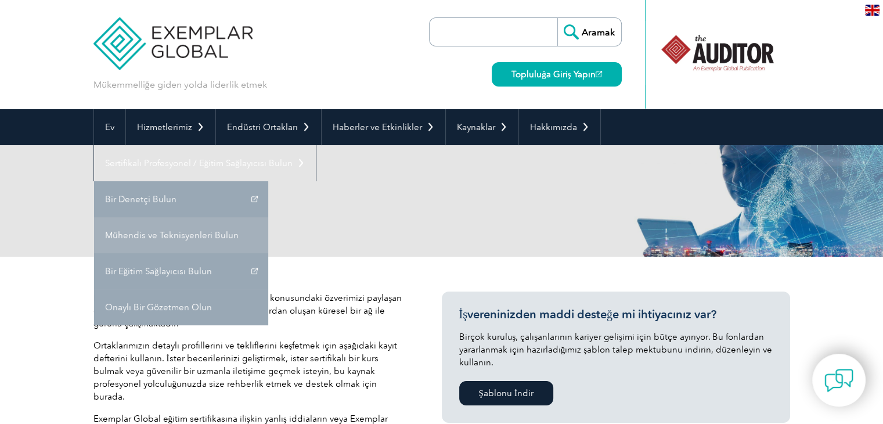
click at [184, 235] on font "Mühendis ve Teknisyenleri Bulun" at bounding box center [172, 235] width 134 height 10
